Goal: Find contact information: Obtain details needed to contact an individual or organization

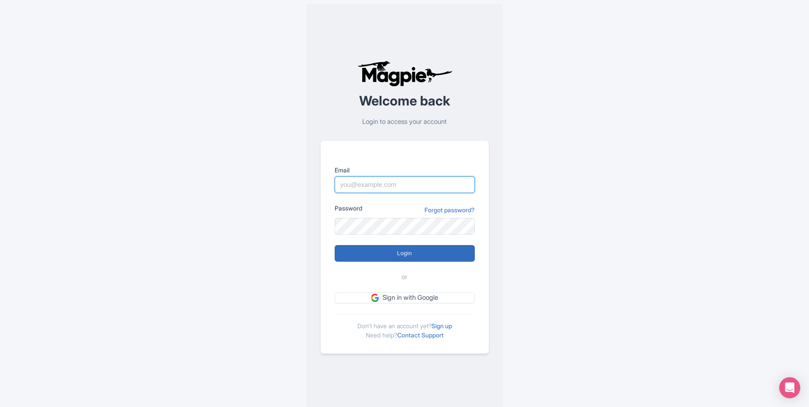
type input "media@cheapfunthingstodo.com"
click at [417, 245] on input "Login" at bounding box center [405, 253] width 140 height 17
type input "Logging in..."
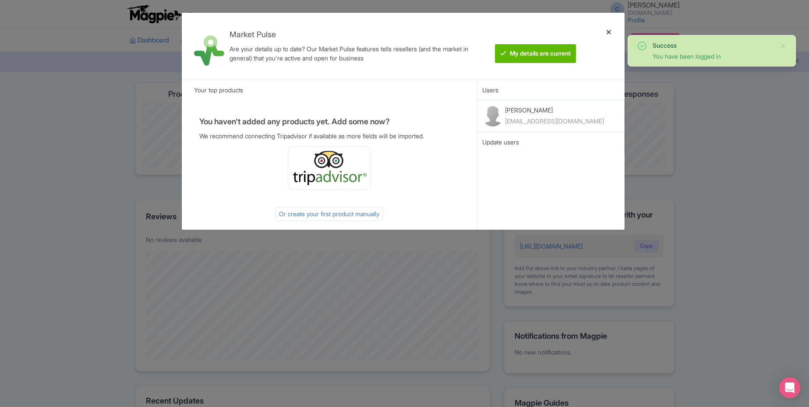
click at [607, 33] on div at bounding box center [608, 46] width 21 height 53
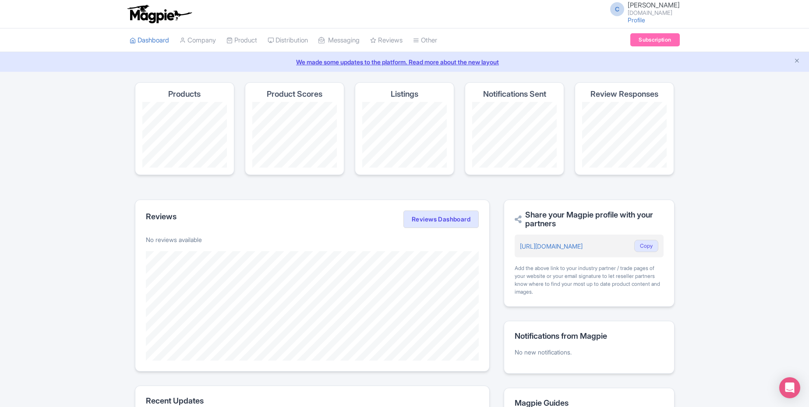
click at [162, 17] on img at bounding box center [159, 13] width 68 height 19
click at [627, 7] on span "Chaz Desousa" at bounding box center [653, 5] width 52 height 8
click at [653, 75] on link "Sign out" at bounding box center [637, 69] width 83 height 14
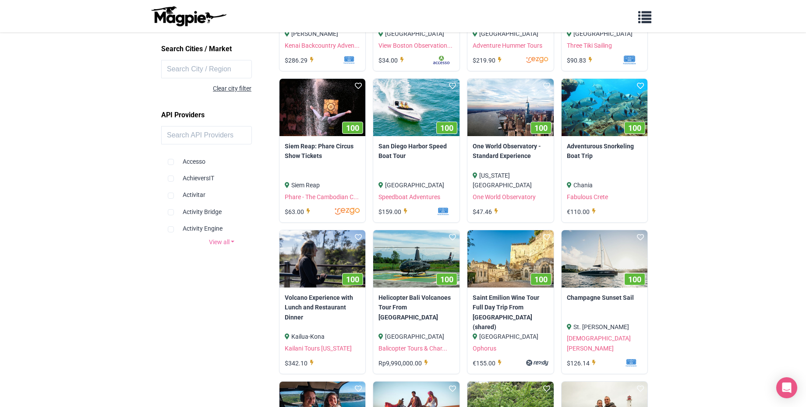
scroll to position [294, 0]
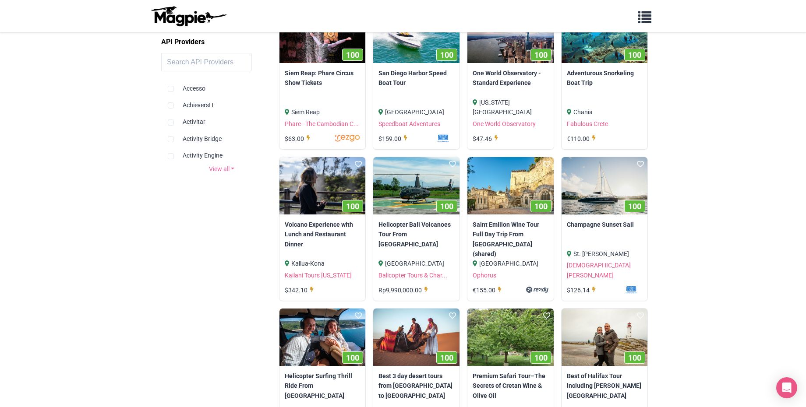
click at [227, 174] on link "View all" at bounding box center [221, 169] width 121 height 10
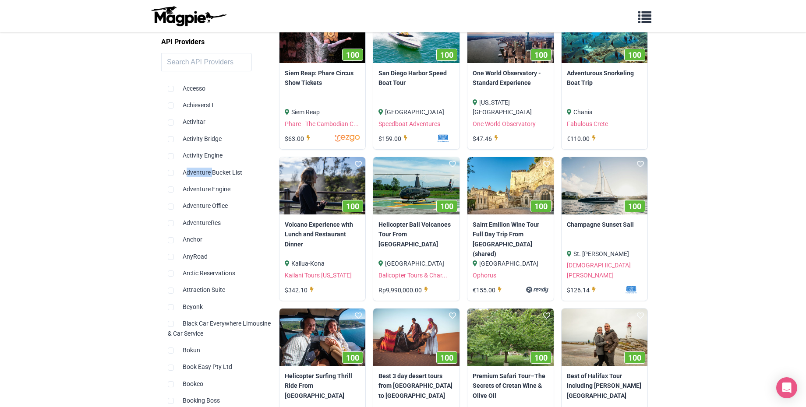
click at [227, 177] on div "Adventure Bucket List" at bounding box center [222, 169] width 108 height 17
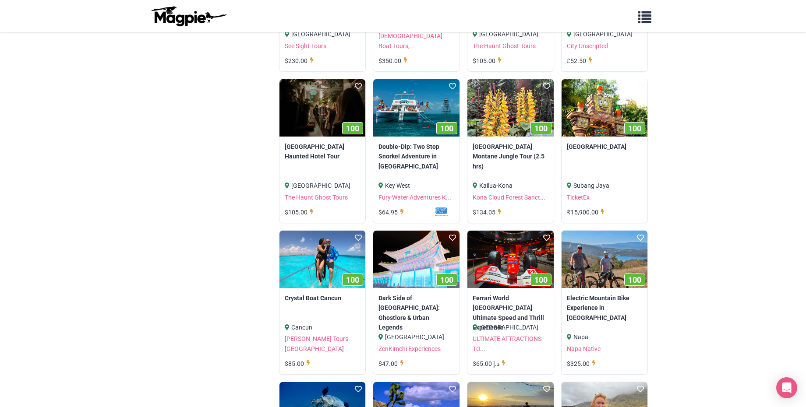
scroll to position [3249, 0]
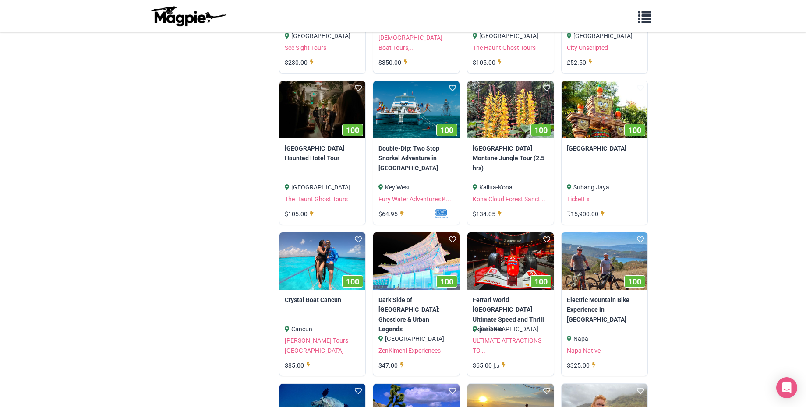
checkbox input "true"
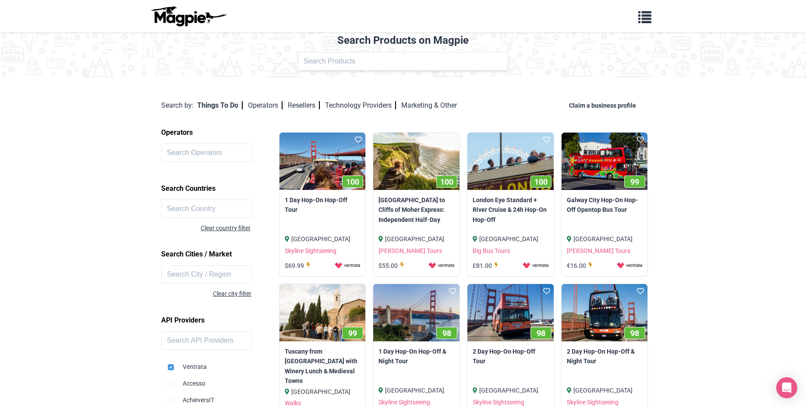
scroll to position [0, 0]
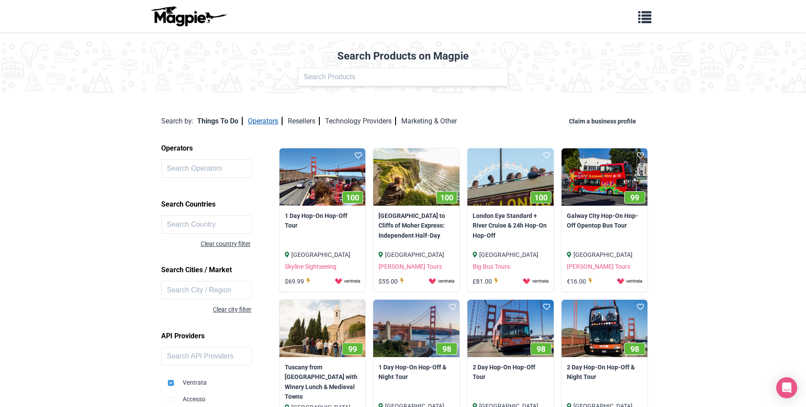
click at [282, 117] on link "Operators" at bounding box center [265, 121] width 35 height 8
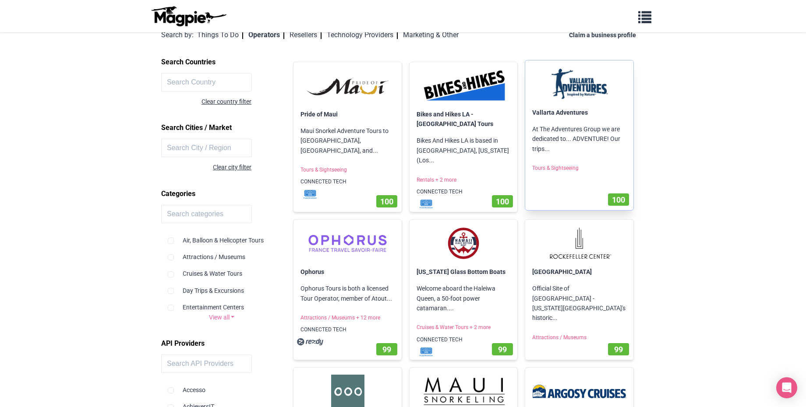
scroll to position [101, 0]
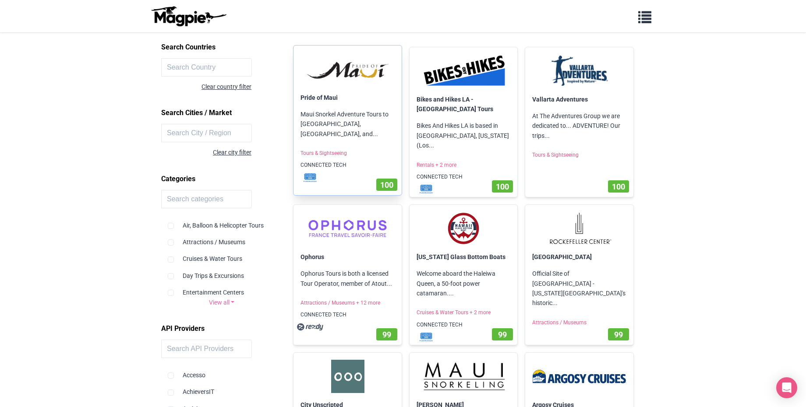
click at [332, 146] on p "Maui Snorkel Adventure Tours to [GEOGRAPHIC_DATA], [GEOGRAPHIC_DATA], and..." at bounding box center [347, 123] width 108 height 43
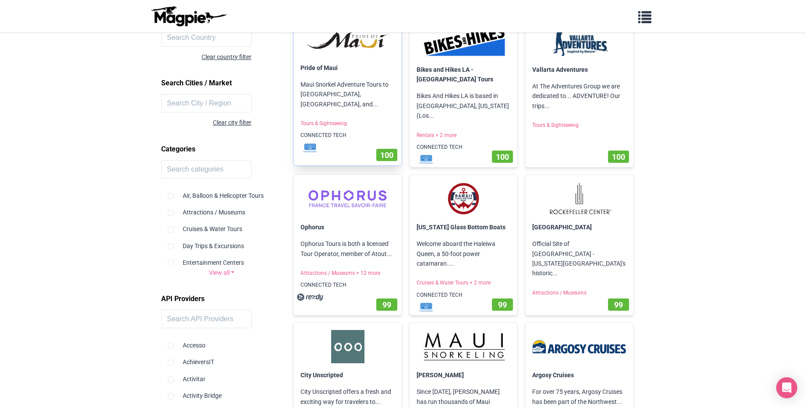
scroll to position [133, 0]
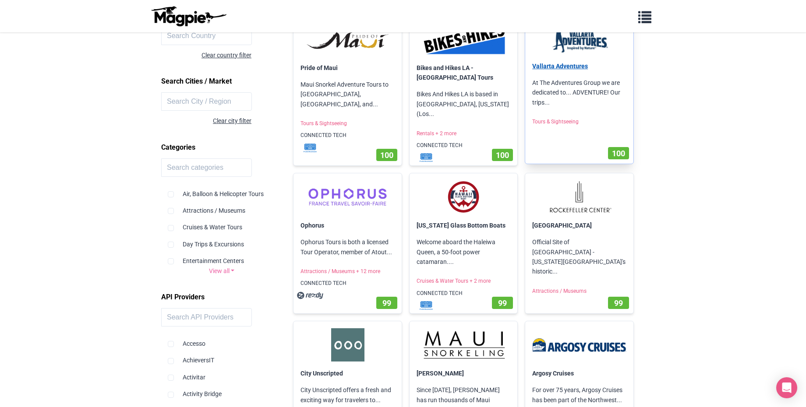
click at [540, 70] on link "Vallarta Adventures" at bounding box center [560, 66] width 56 height 7
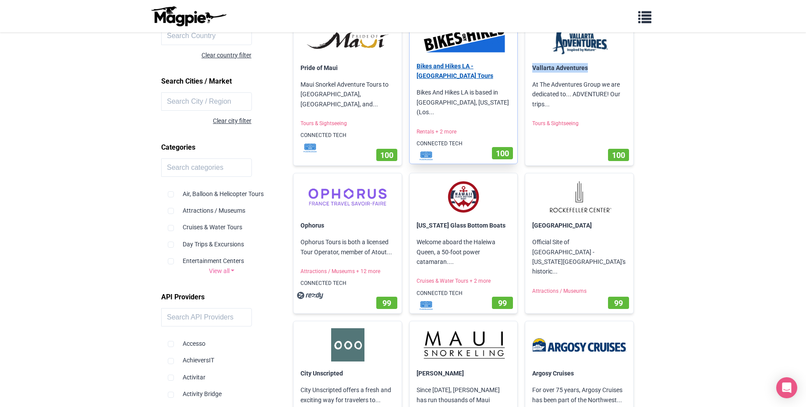
click at [477, 79] on link "Bikes and Hikes LA - [GEOGRAPHIC_DATA] Tours" at bounding box center [454, 71] width 77 height 17
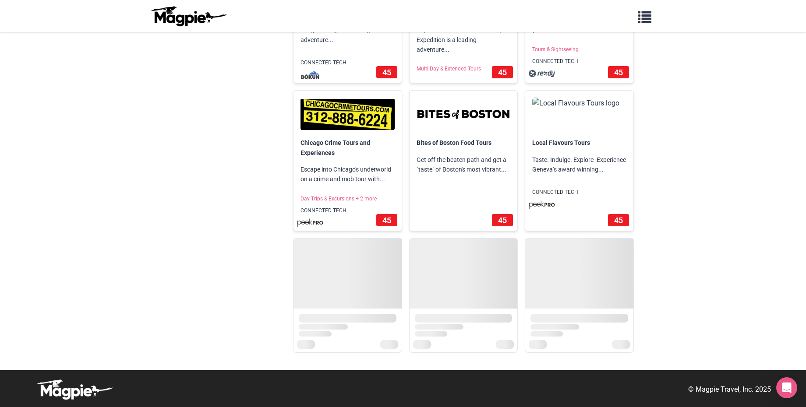
scroll to position [26064, 0]
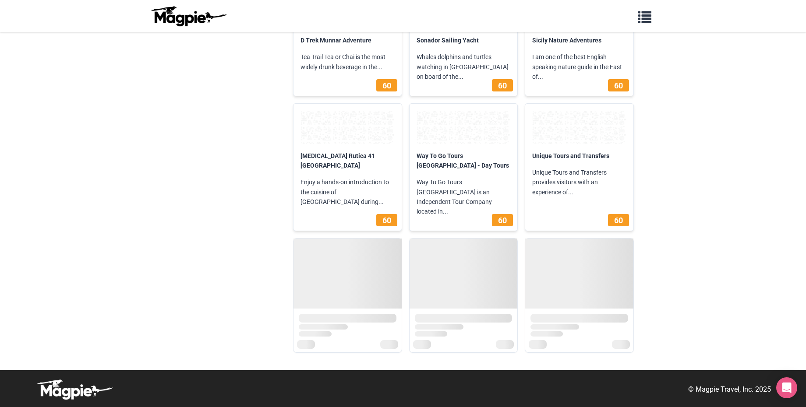
scroll to position [48188, 0]
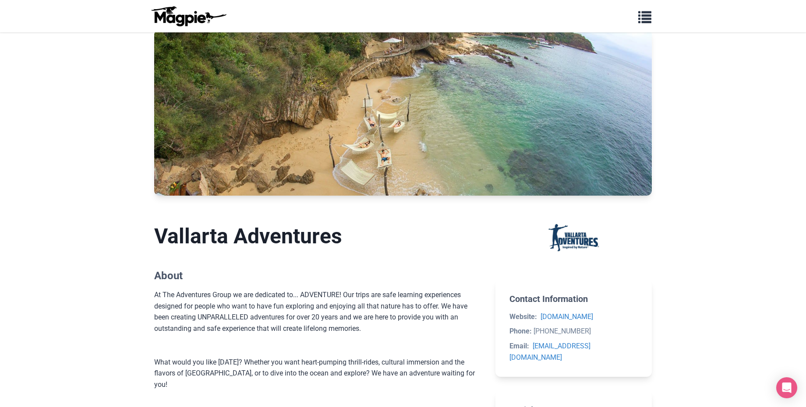
scroll to position [58, 0]
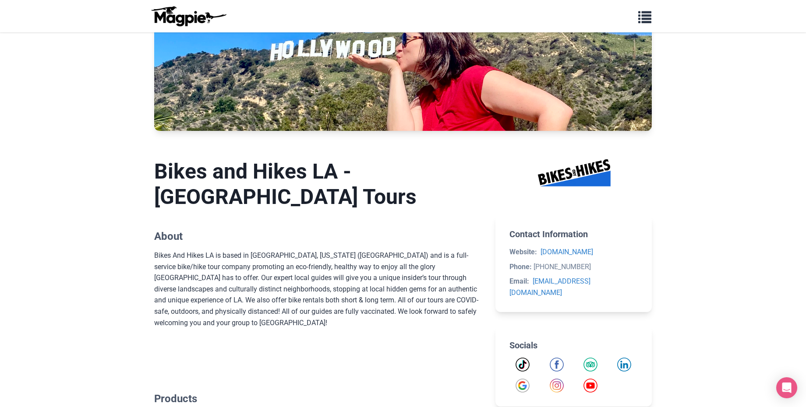
scroll to position [185, 0]
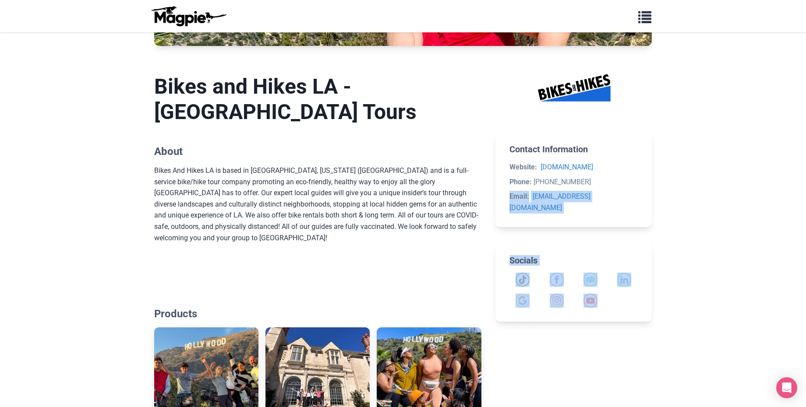
drag, startPoint x: 502, startPoint y: 230, endPoint x: 603, endPoint y: 350, distance: 157.2
copy div "Email: info@bikeshikes.com Socials"
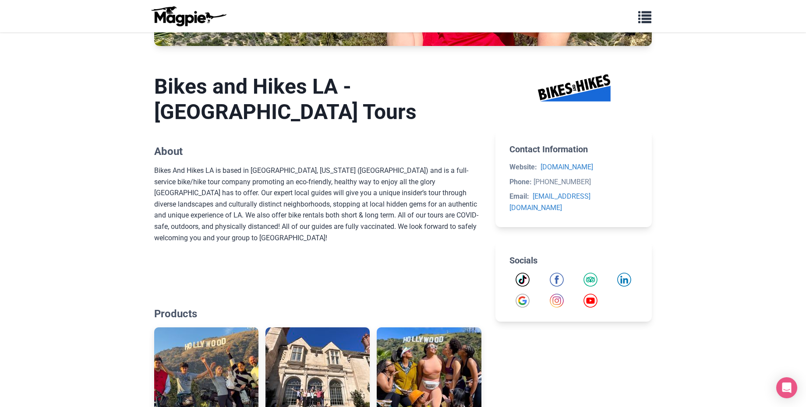
click at [372, 124] on h1 "Bikes and Hikes LA - Los Angeles Tours" at bounding box center [317, 99] width 327 height 50
